Goal: Information Seeking & Learning: Learn about a topic

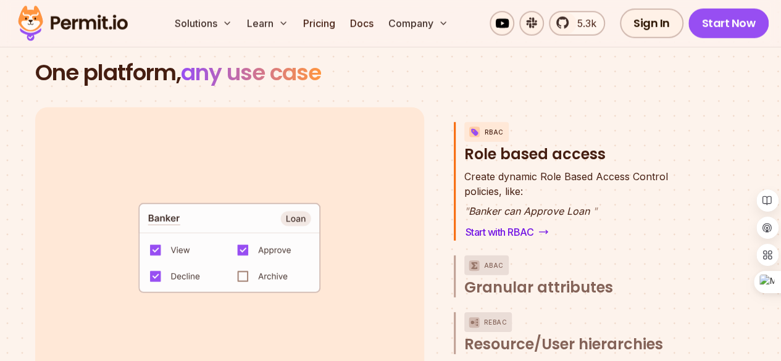
scroll to position [1745, 0]
click at [519, 278] on span "Granular attributes" at bounding box center [538, 288] width 149 height 20
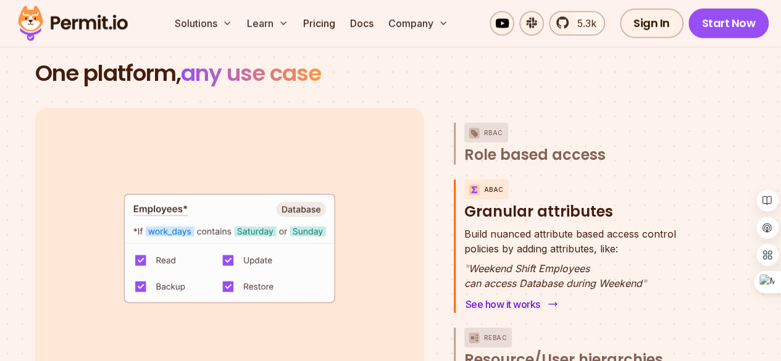
click at [528, 296] on link "See how it works" at bounding box center [510, 304] width 92 height 17
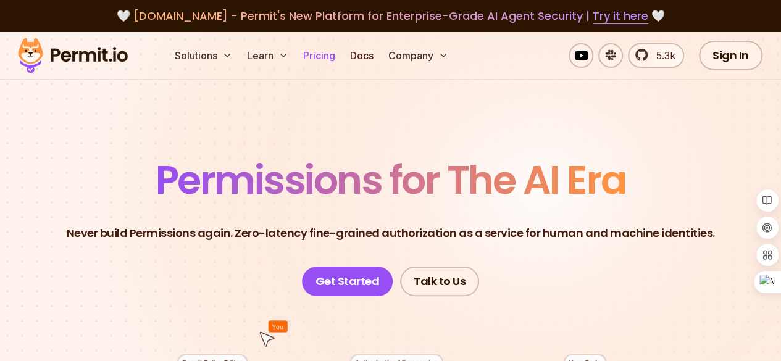
click at [317, 51] on link "Pricing" at bounding box center [319, 55] width 42 height 25
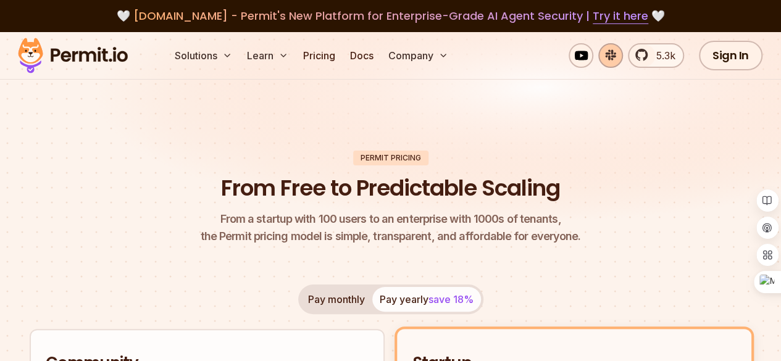
click at [609, 60] on link at bounding box center [610, 55] width 25 height 25
click at [360, 56] on link "Docs" at bounding box center [361, 55] width 33 height 25
